Goal: Obtain resource: Obtain resource

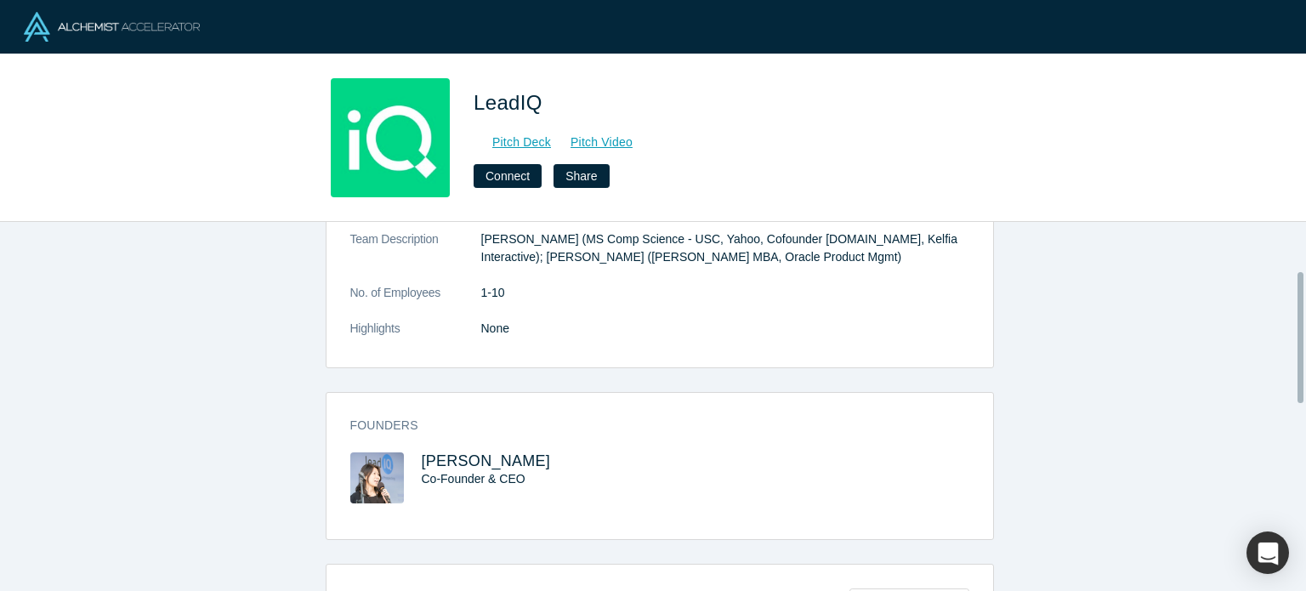
scroll to position [255, 0]
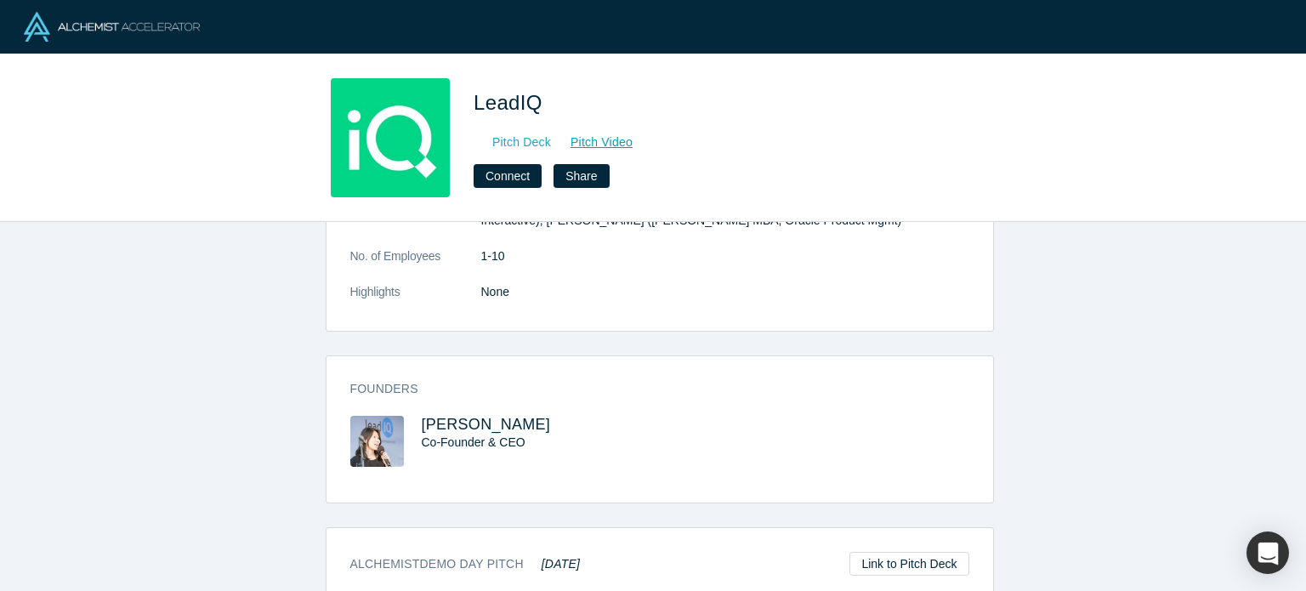
click at [523, 143] on link "Pitch Deck" at bounding box center [513, 143] width 78 height 20
click at [596, 143] on link "Pitch Video" at bounding box center [593, 143] width 82 height 20
click at [441, 118] on img at bounding box center [390, 137] width 119 height 119
click at [430, 123] on img at bounding box center [390, 137] width 119 height 119
click at [439, 424] on span "[PERSON_NAME]" at bounding box center [486, 424] width 129 height 17
